Goal: Task Accomplishment & Management: Use online tool/utility

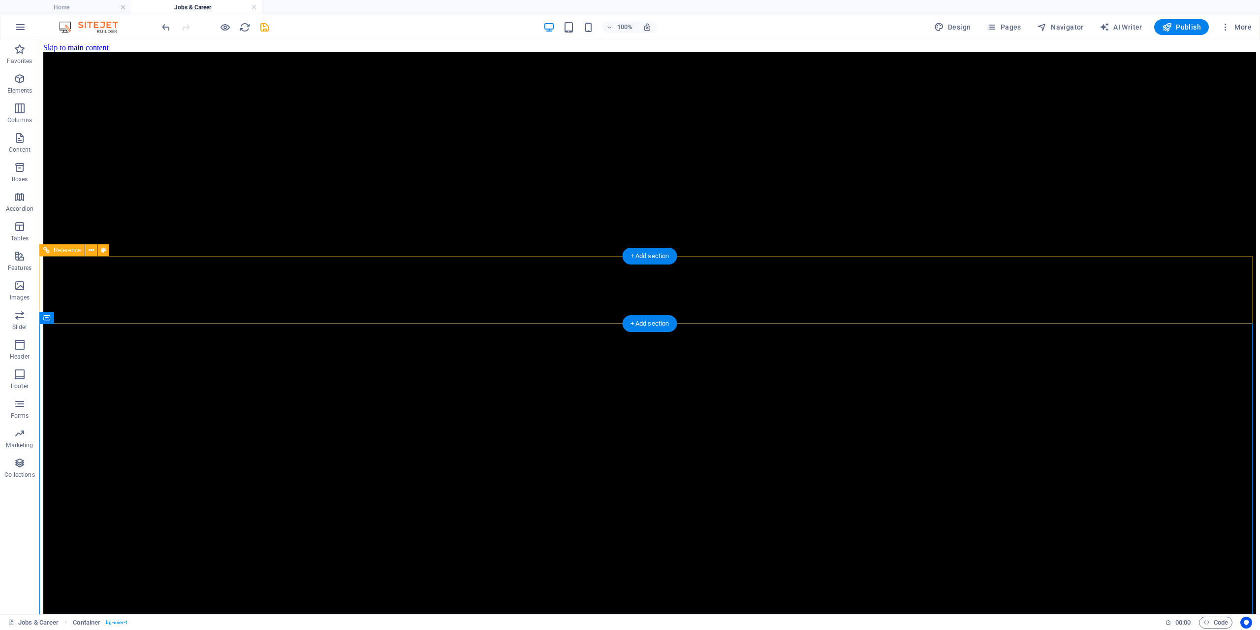
click at [1012, 24] on span "Pages" at bounding box center [1004, 27] width 34 height 10
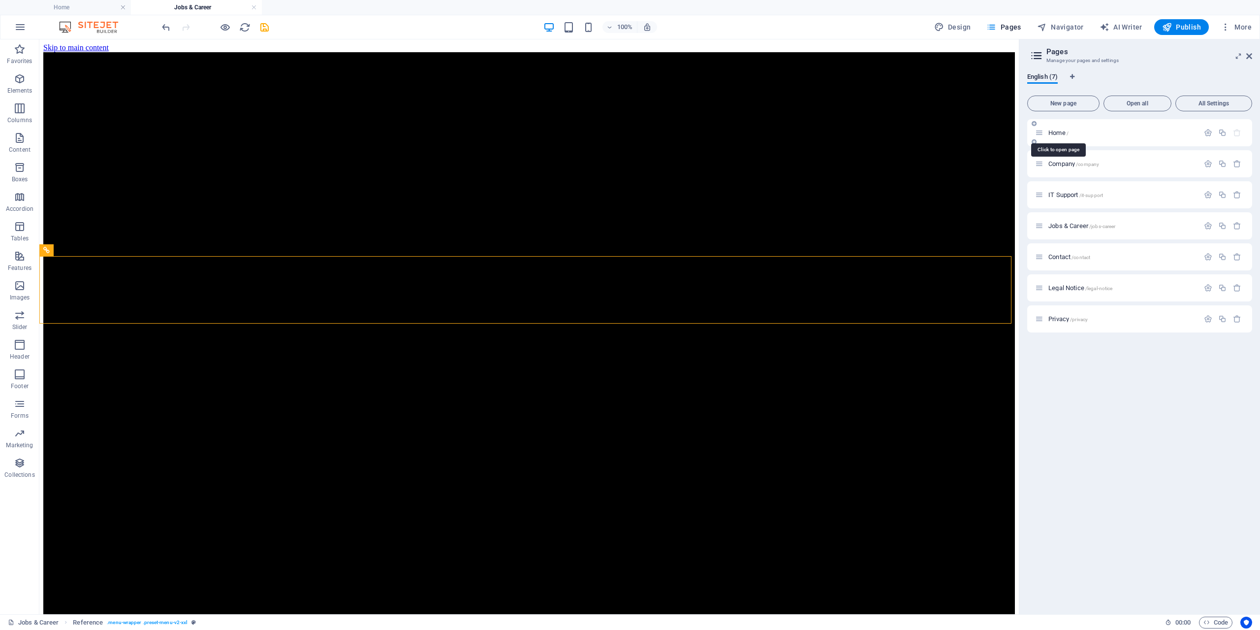
click at [1058, 134] on span "Home /" at bounding box center [1059, 132] width 20 height 7
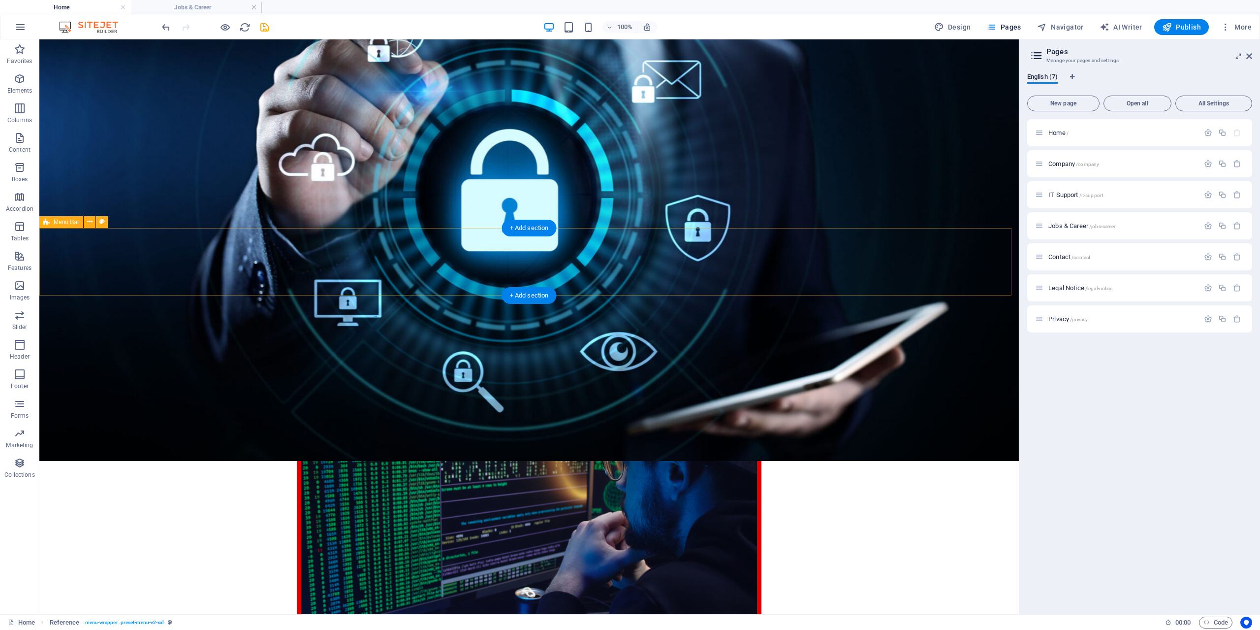
scroll to position [345, 0]
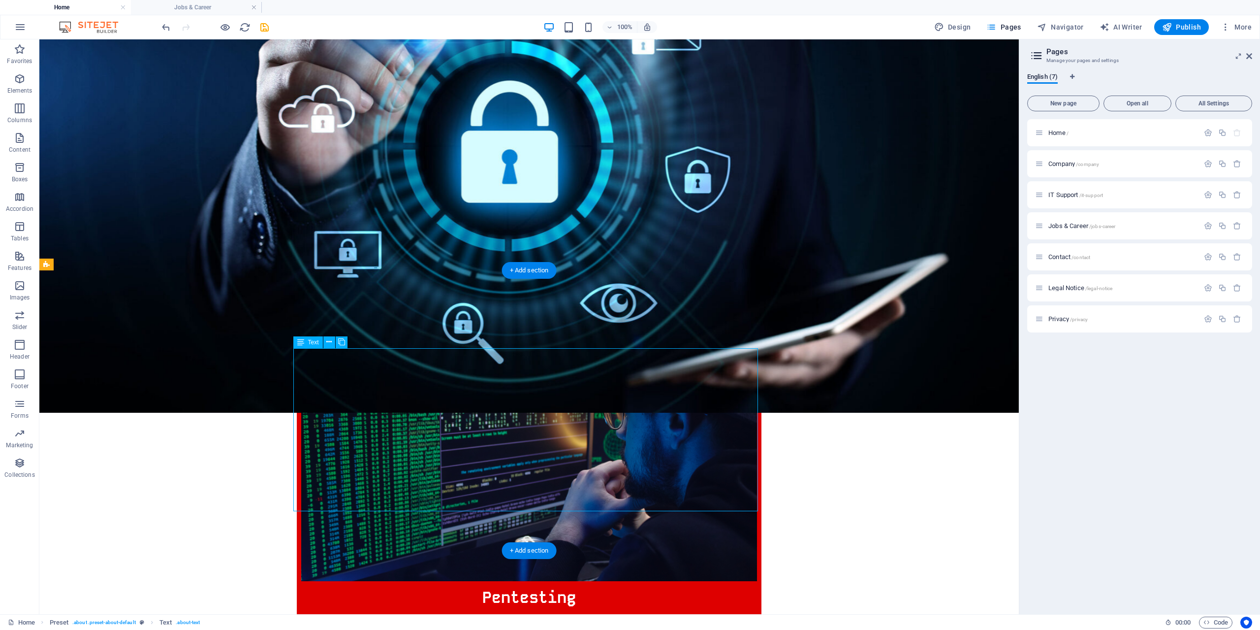
drag, startPoint x: 321, startPoint y: 498, endPoint x: 307, endPoint y: 419, distance: 79.6
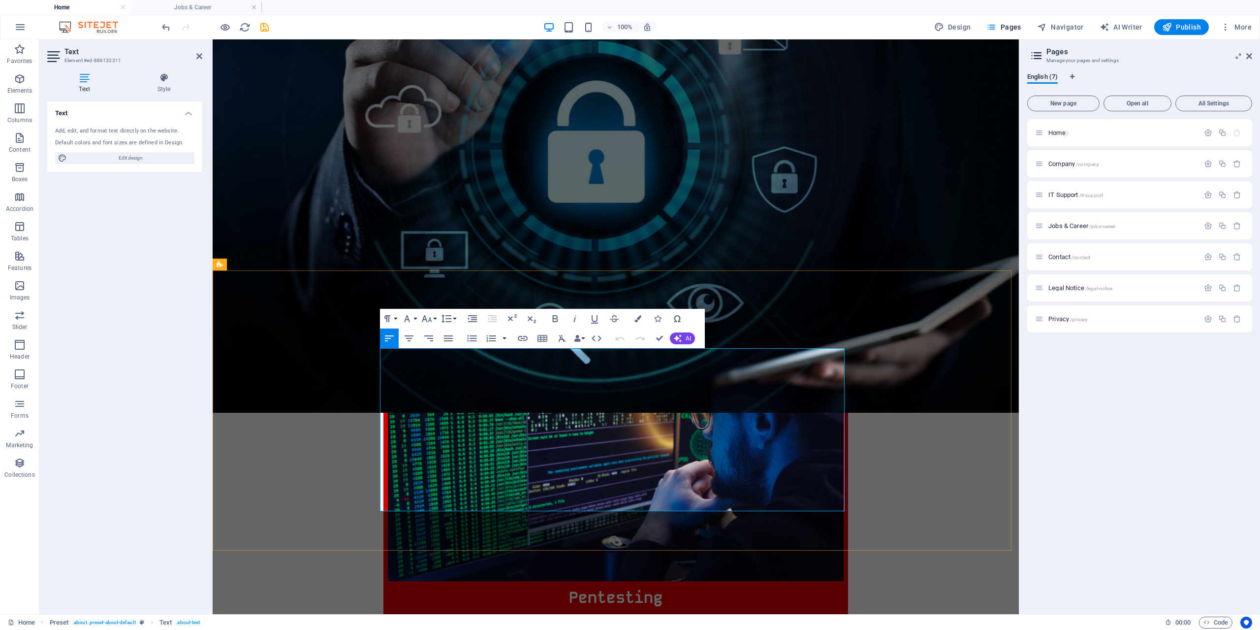
drag, startPoint x: 381, startPoint y: 353, endPoint x: 448, endPoint y: 495, distance: 156.6
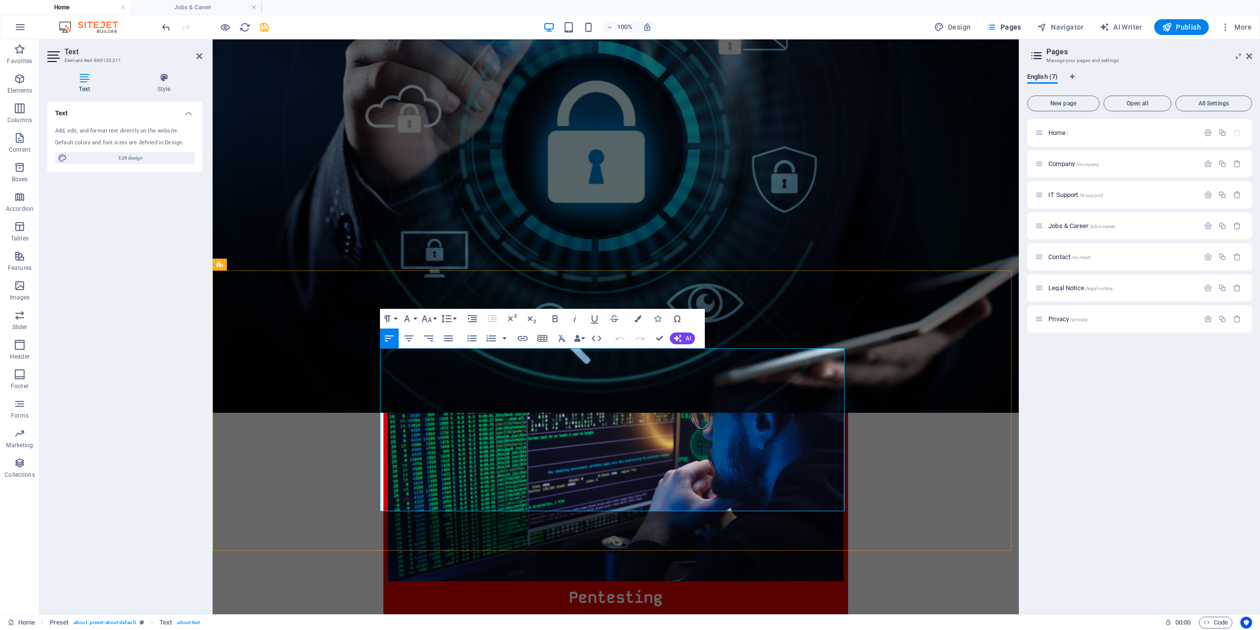
drag, startPoint x: 412, startPoint y: 500, endPoint x: 376, endPoint y: 353, distance: 151.2
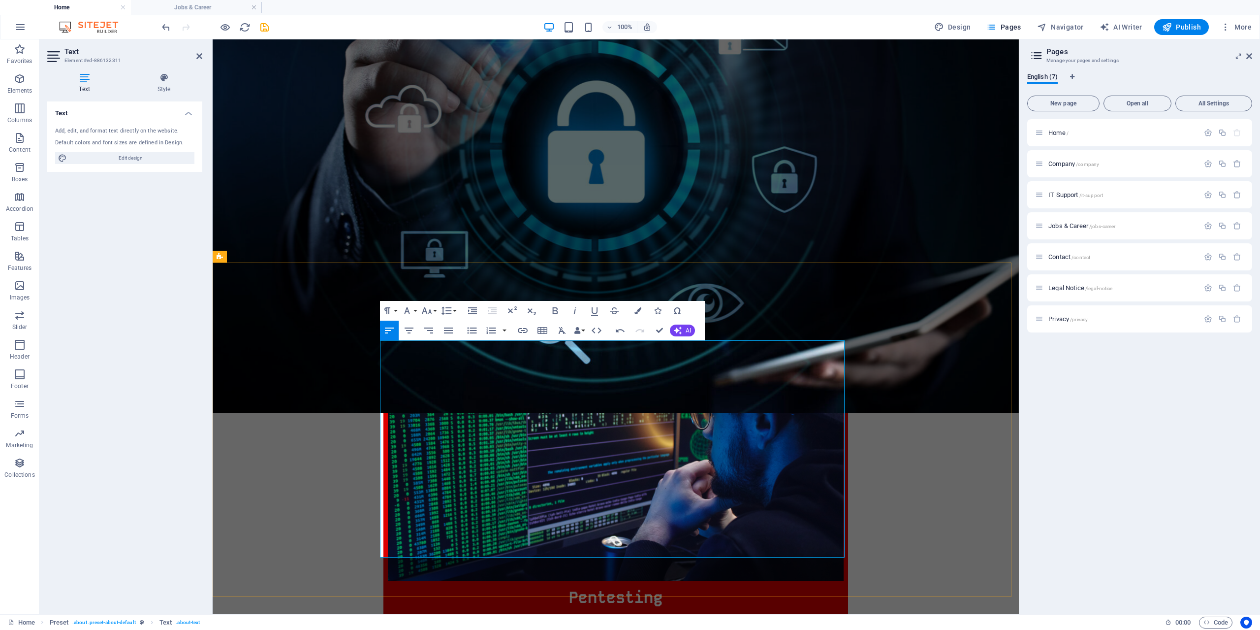
scroll to position [352, 0]
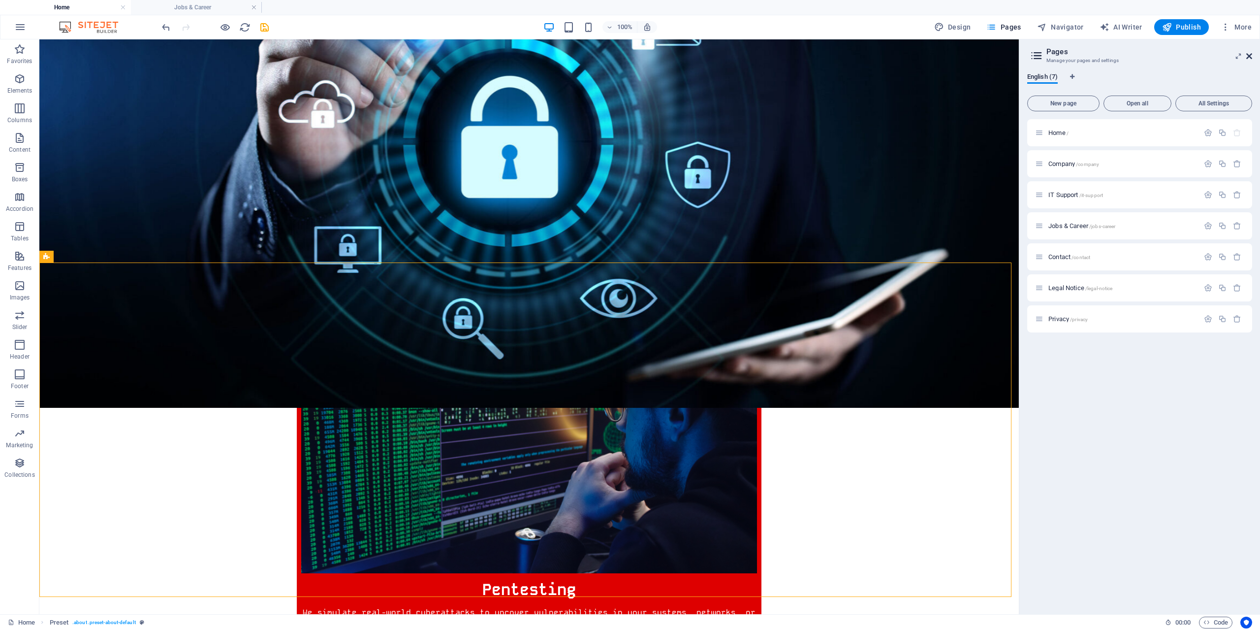
click at [1251, 57] on icon at bounding box center [1250, 56] width 6 height 8
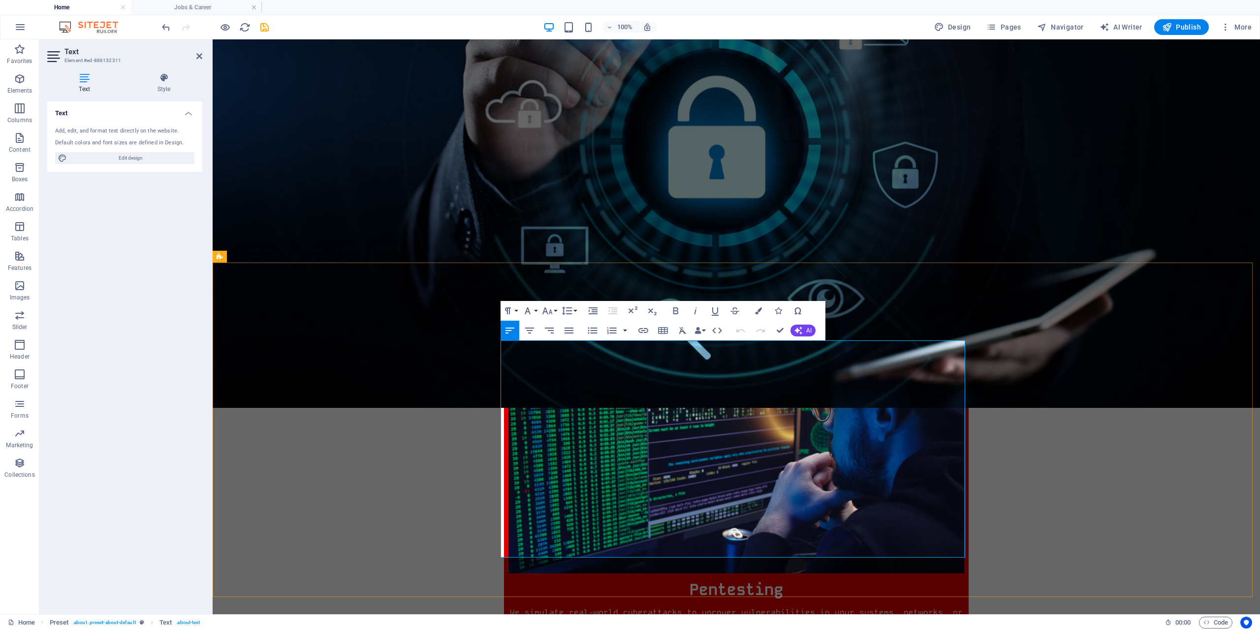
drag, startPoint x: 900, startPoint y: 397, endPoint x: 537, endPoint y: 416, distance: 363.8
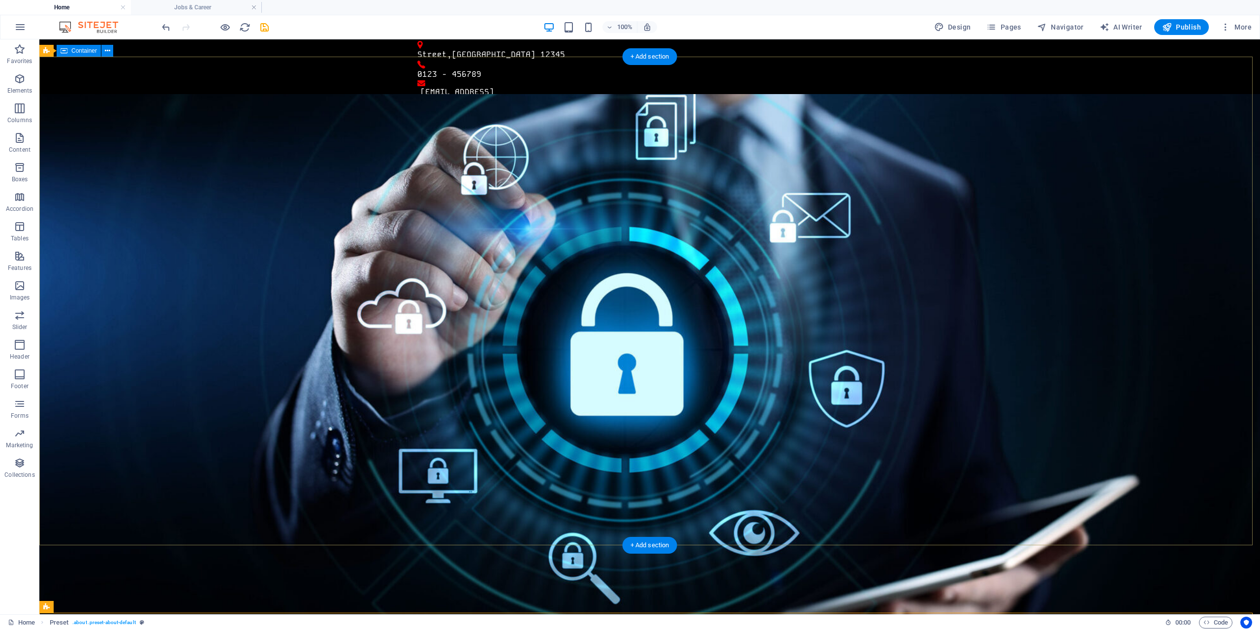
scroll to position [0, 0]
